Goal: Information Seeking & Learning: Learn about a topic

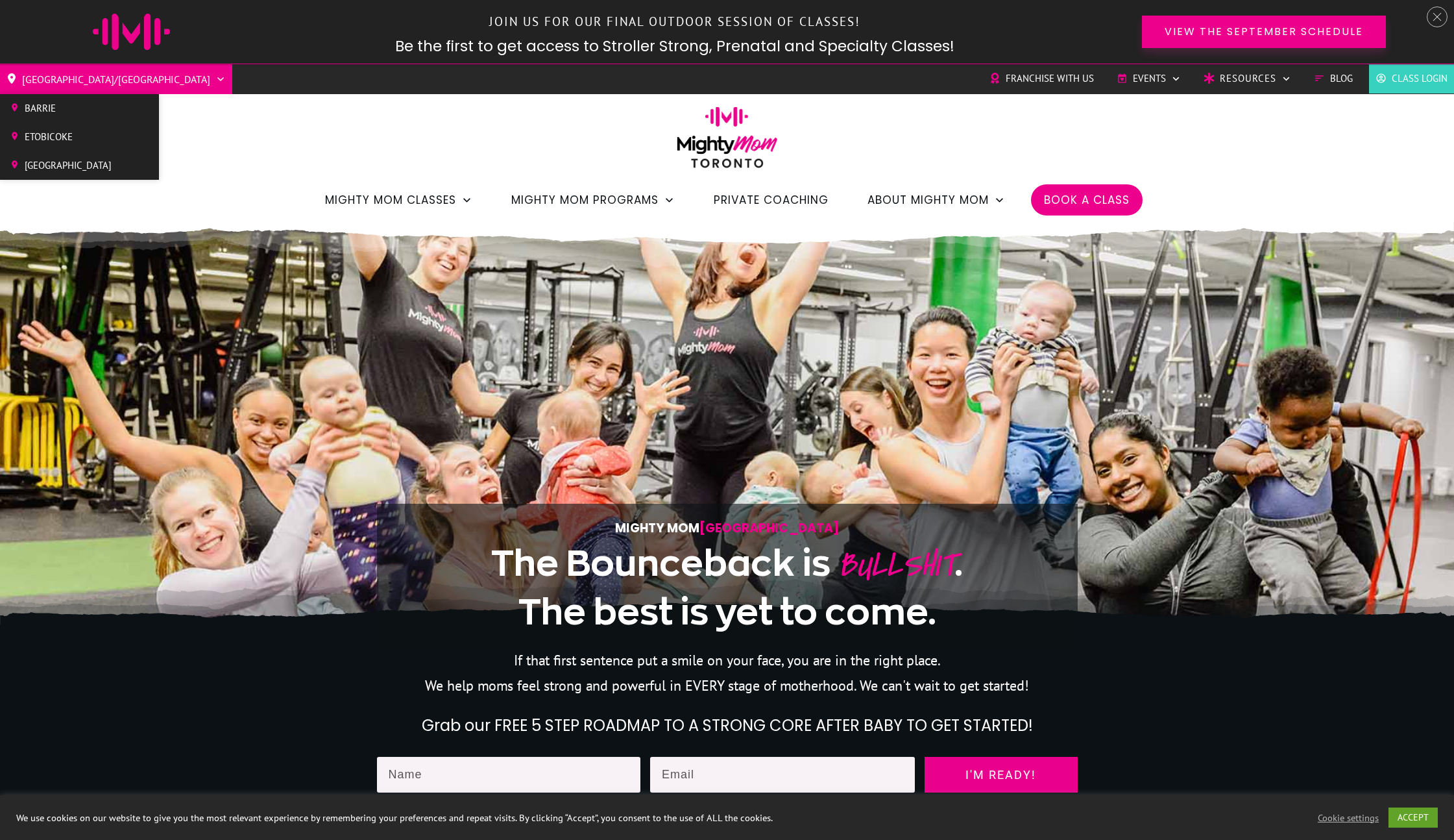
click at [63, 111] on span "Barrie" at bounding box center [68, 108] width 87 height 19
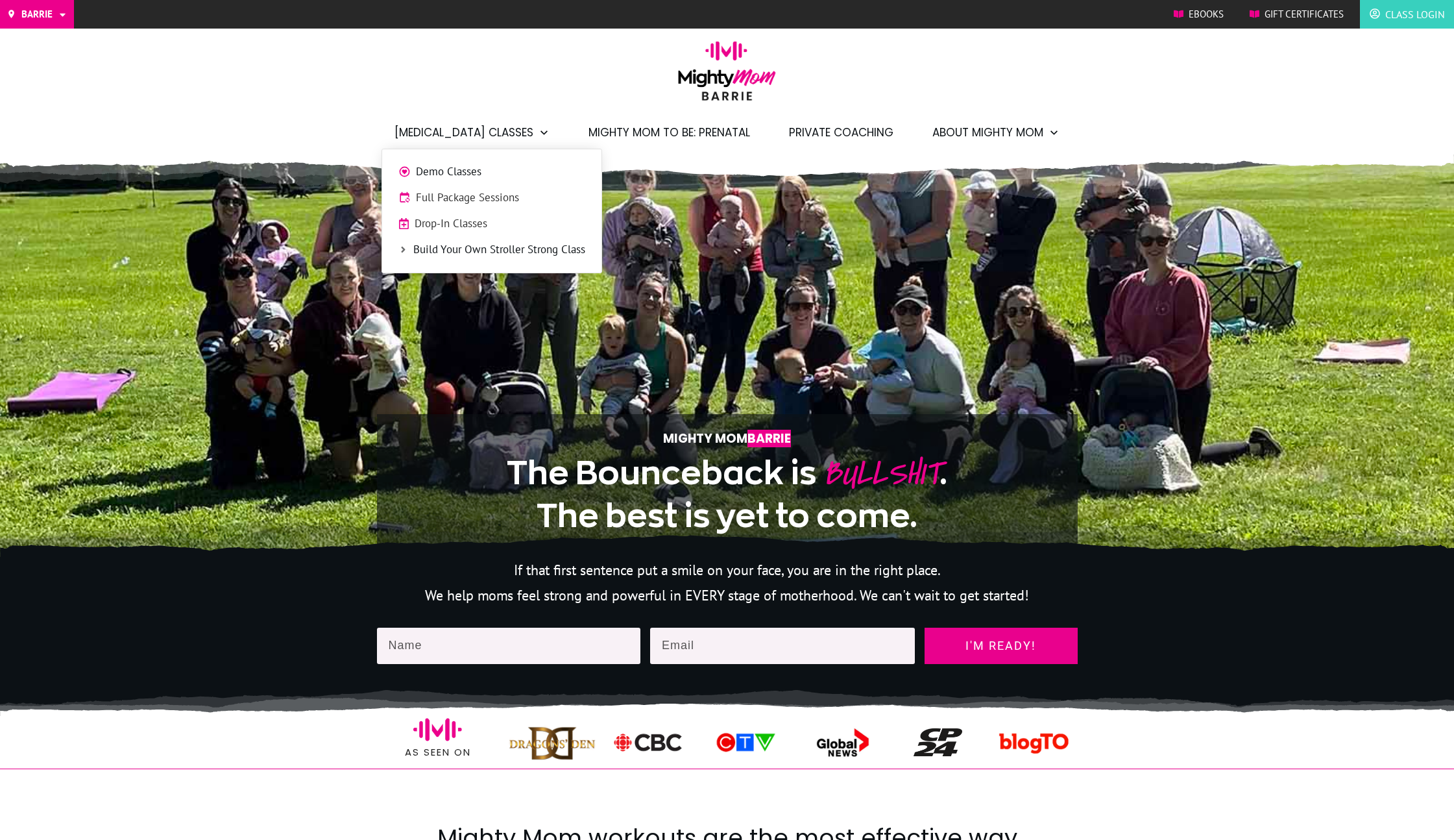
click at [463, 169] on span "Demo Classes" at bounding box center [500, 172] width 169 height 17
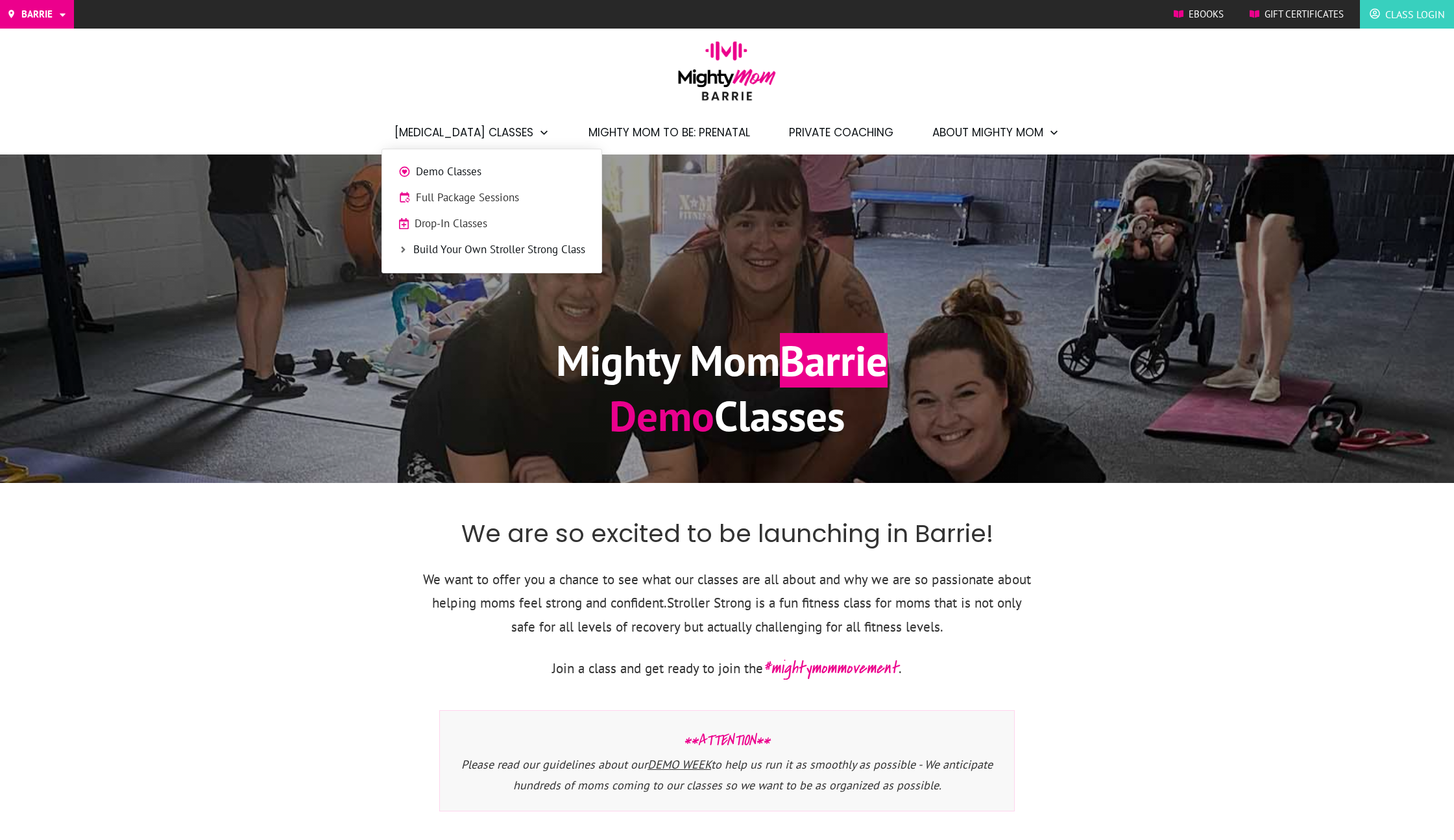
click at [473, 212] on li "Drop-In Classes" at bounding box center [492, 220] width 207 height 26
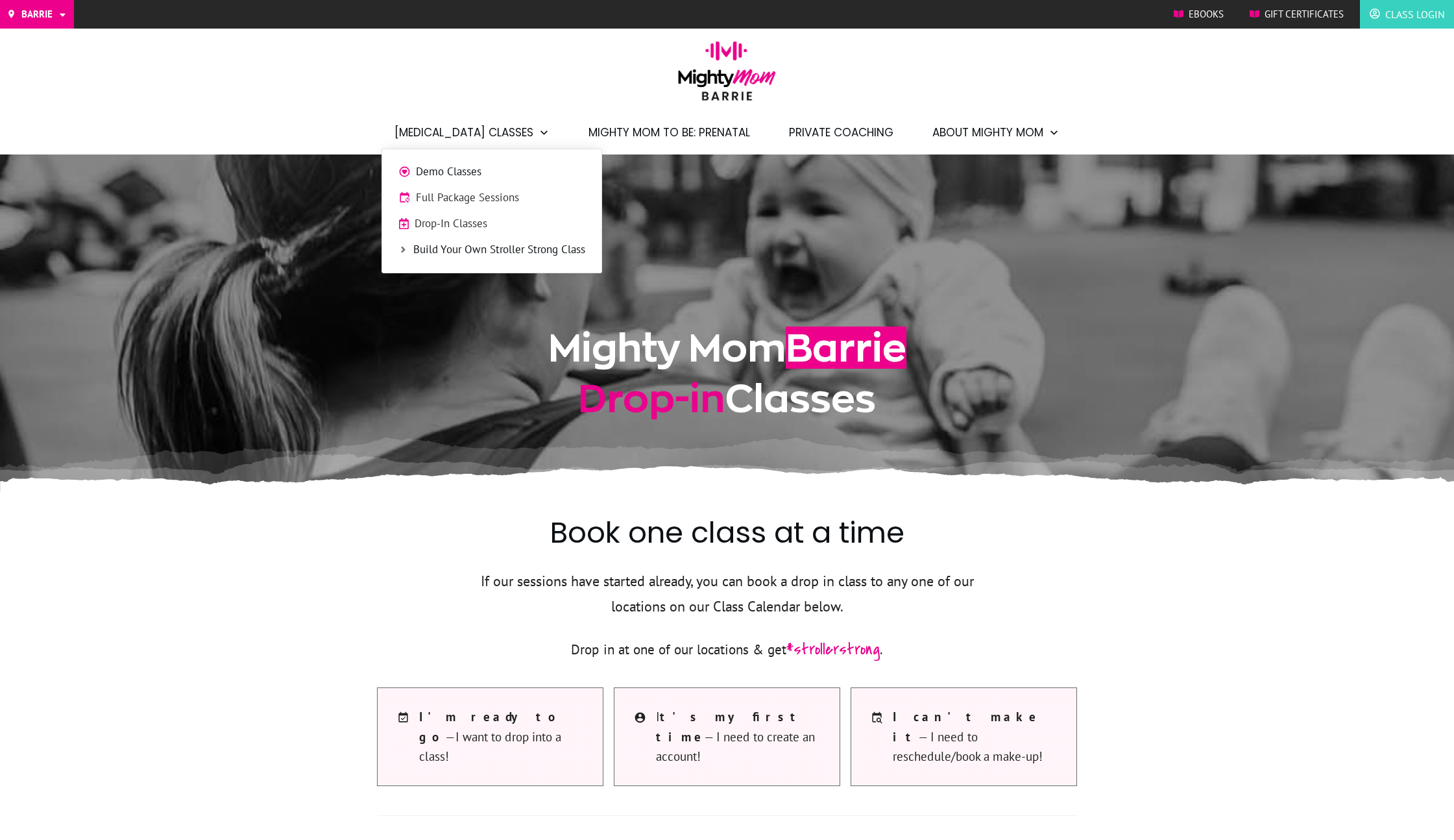
click at [484, 194] on span "Full Package Sessions" at bounding box center [500, 198] width 169 height 17
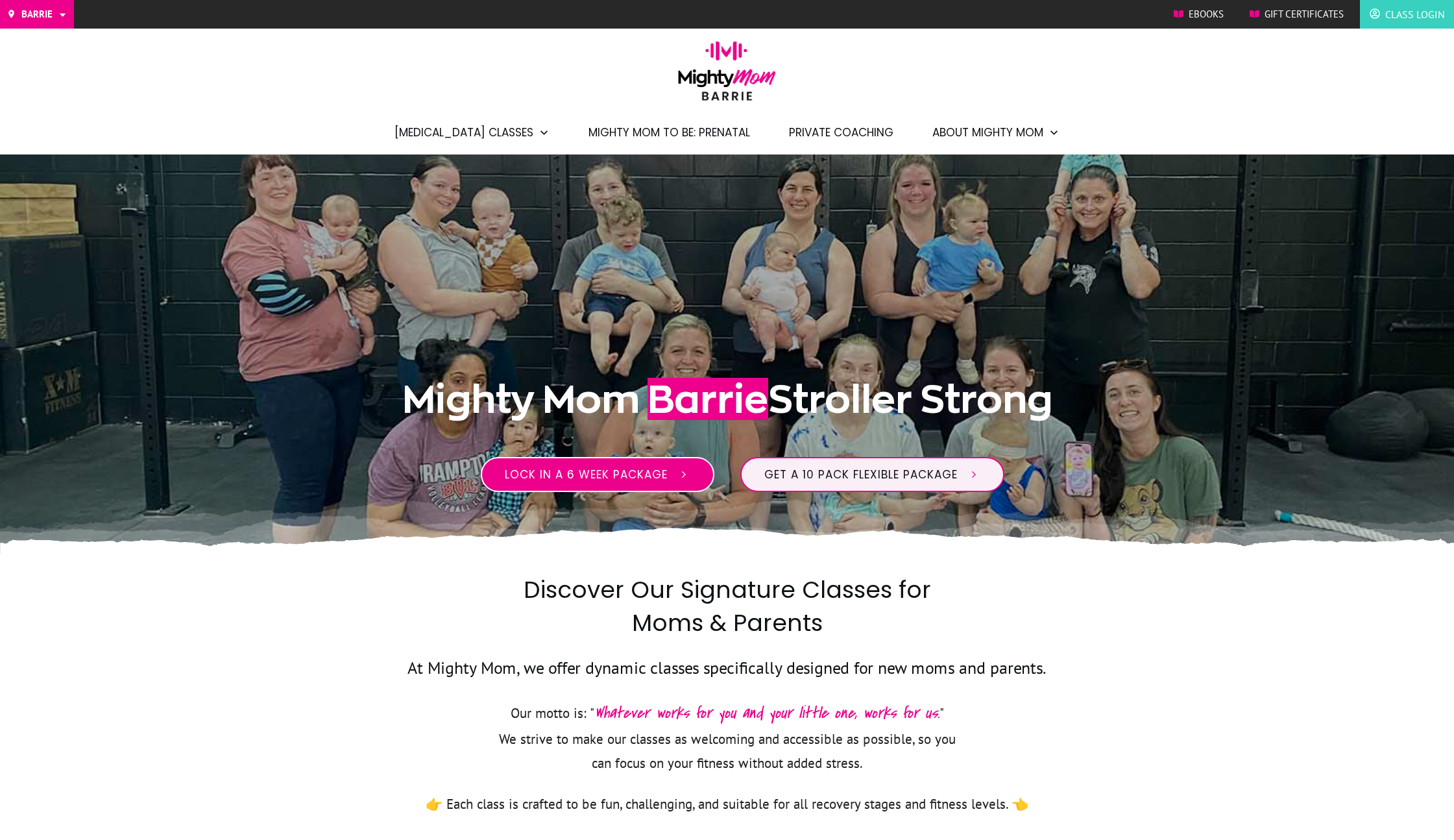
click at [626, 480] on span "Lock in a 6 week package" at bounding box center [586, 475] width 163 height 16
click at [874, 483] on link "Get a 10 pack flexible package" at bounding box center [872, 474] width 264 height 35
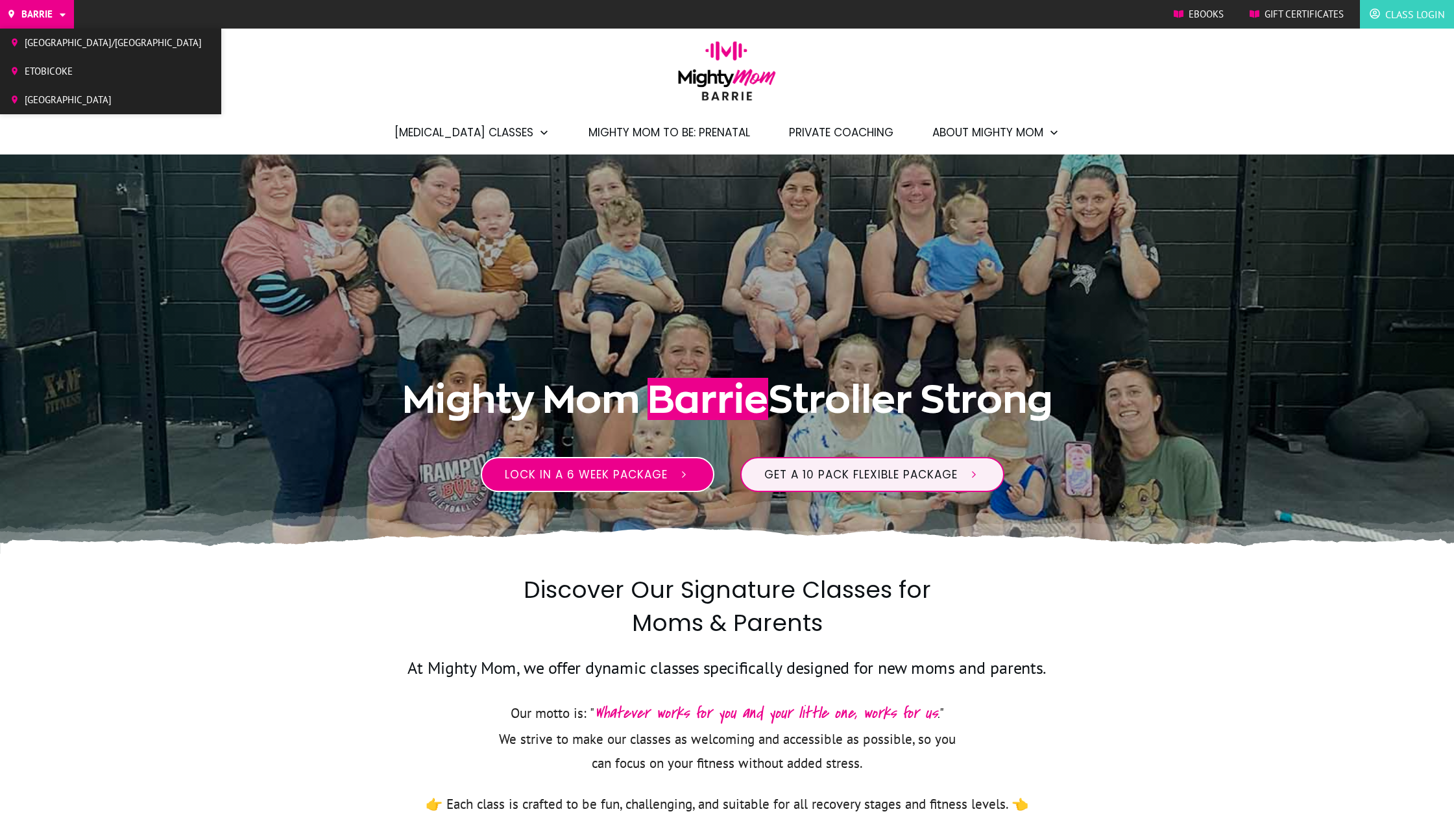
click at [59, 90] on span "[GEOGRAPHIC_DATA]" at bounding box center [113, 99] width 177 height 19
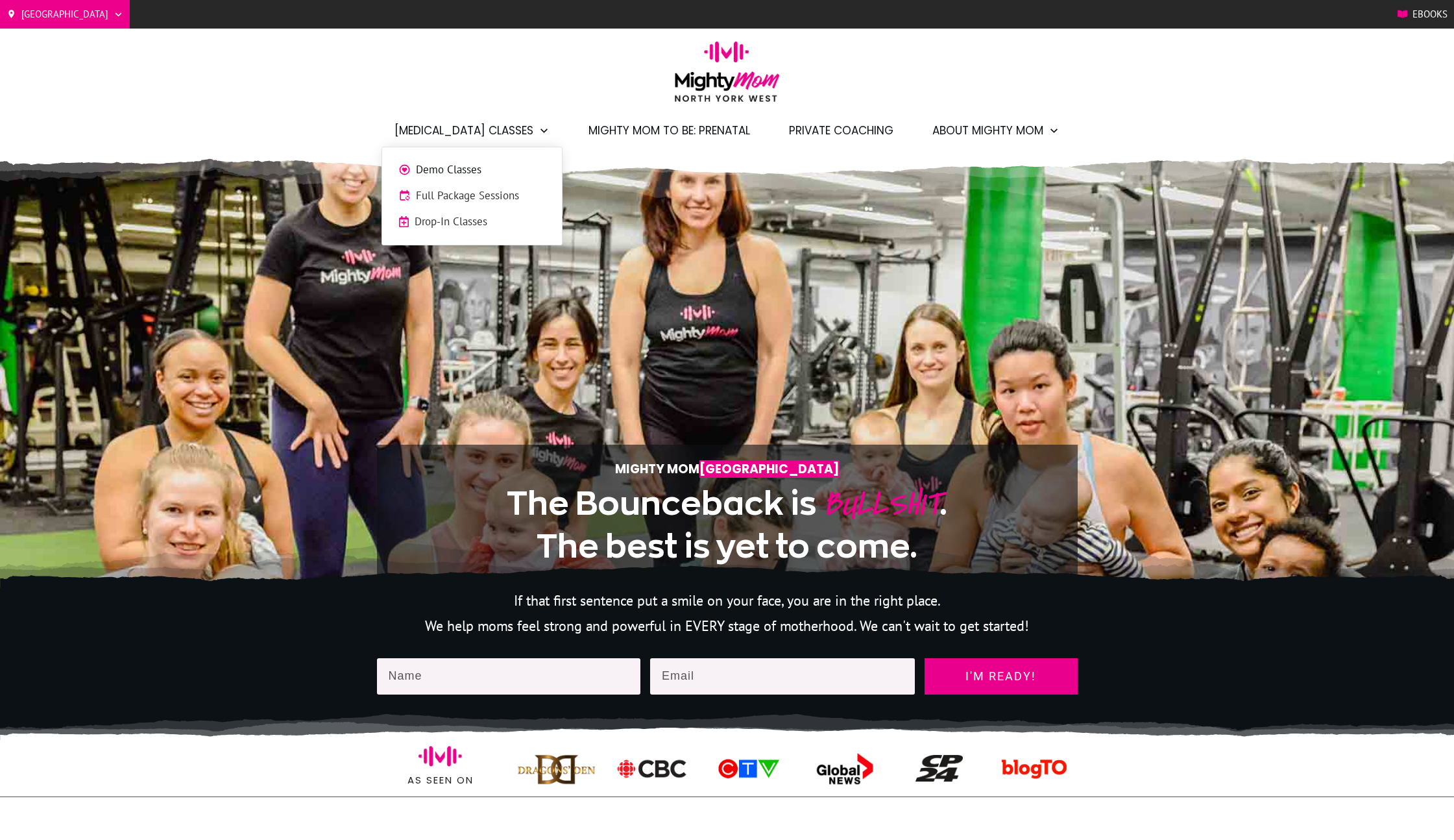
click at [475, 172] on span "Demo Classes" at bounding box center [481, 170] width 130 height 17
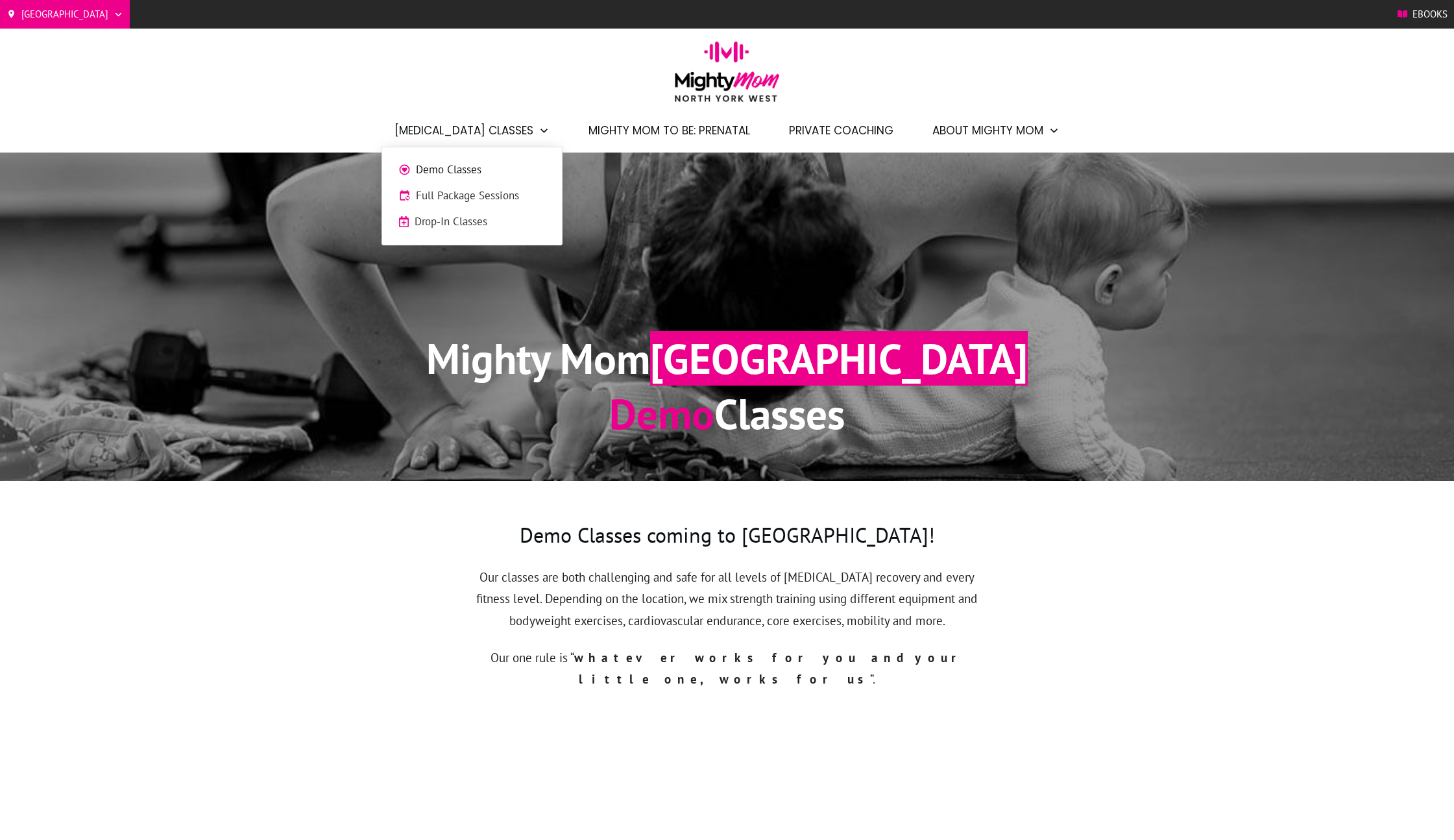
click at [493, 204] on link "Full Package Sessions" at bounding box center [472, 195] width 167 height 19
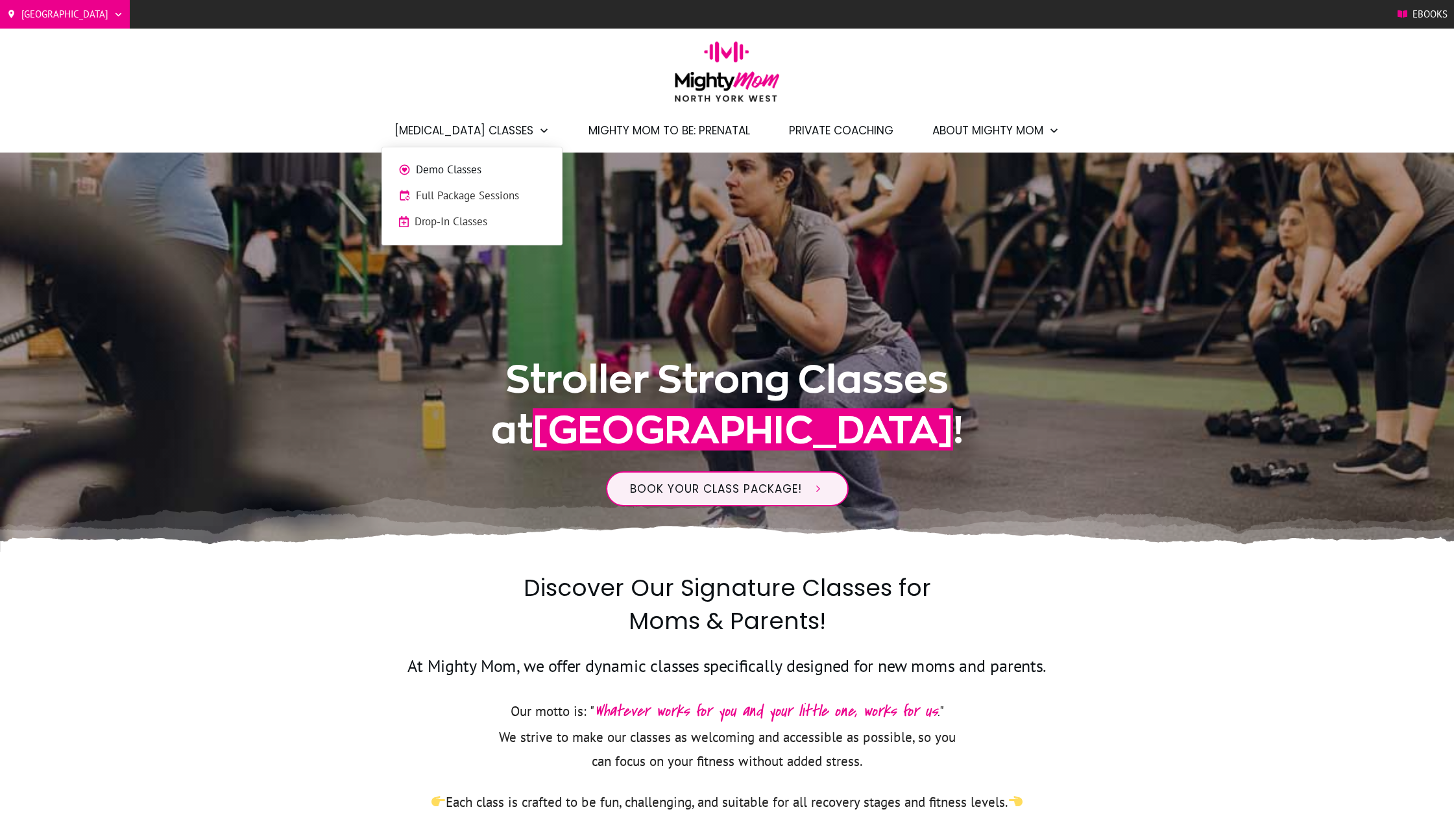
click at [488, 214] on span "Drop-In Classes" at bounding box center [480, 222] width 131 height 17
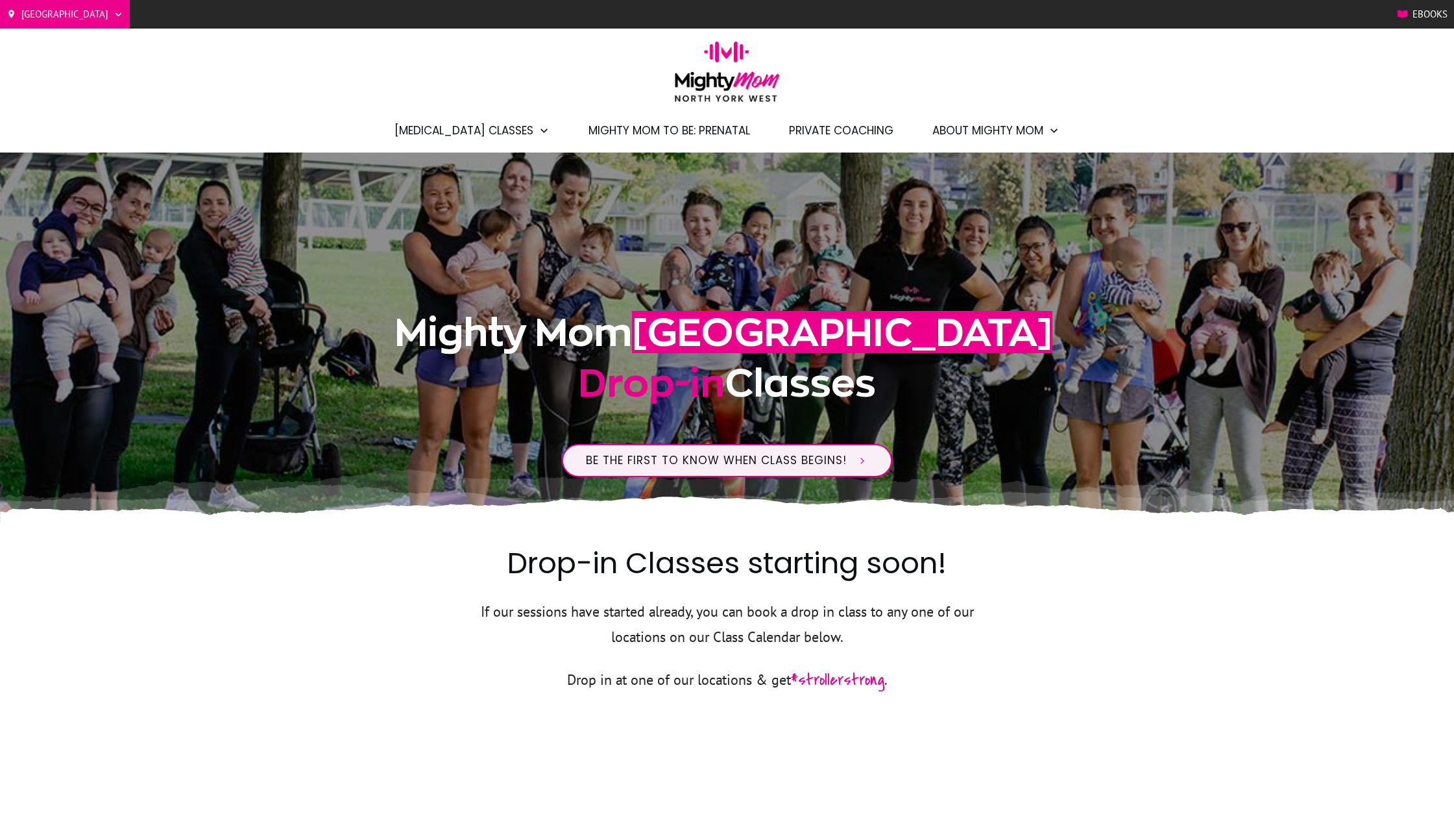
click at [1175, 386] on div ".p17829ce95ef{opacity:0.15;}.p17829ce95f3{opacity:0.2;}" at bounding box center [727, 337] width 1454 height 370
